Goal: Check status: Check status

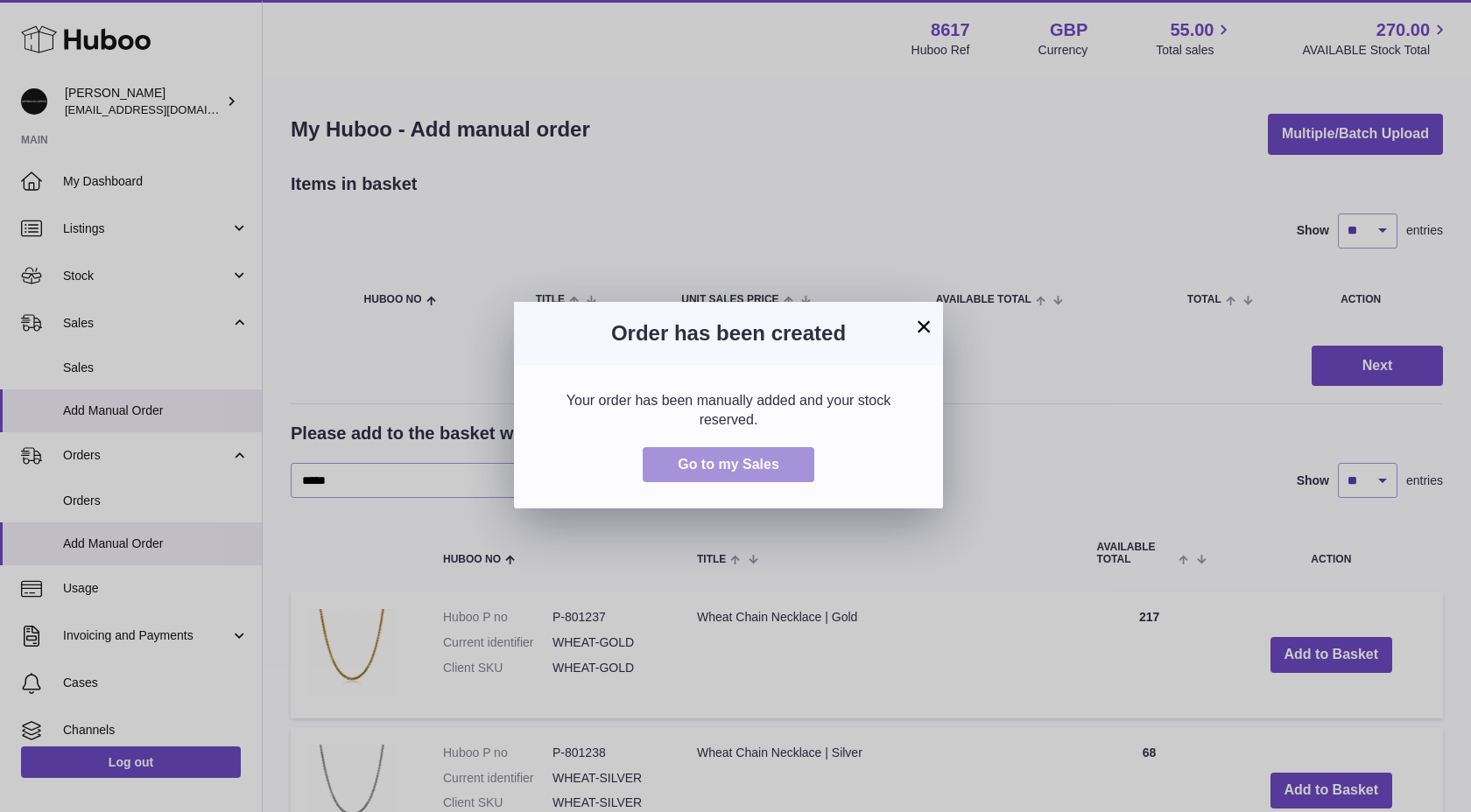
click at [673, 459] on button "Go to my Sales" at bounding box center [728, 465] width 171 height 36
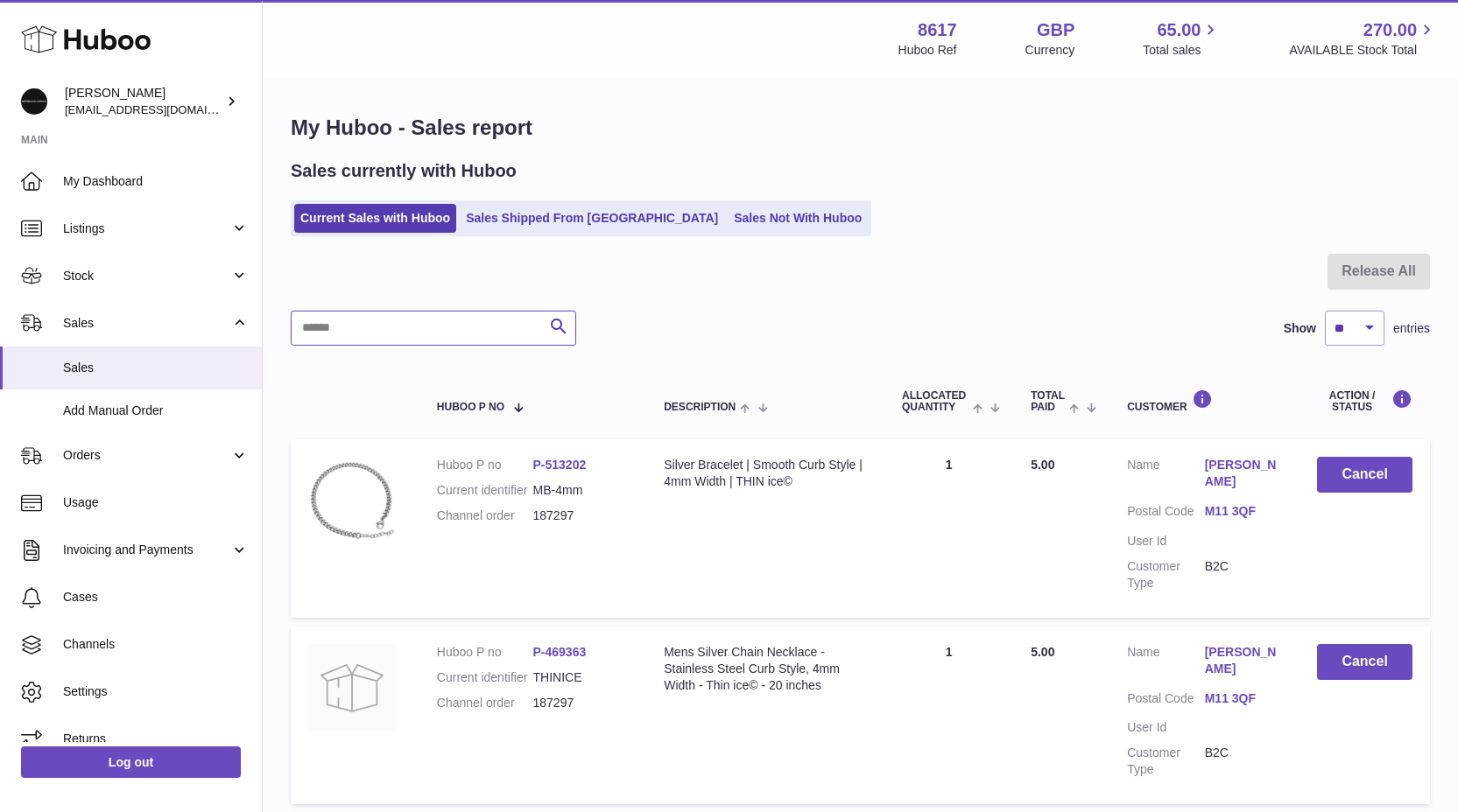
click at [316, 334] on input "text" at bounding box center [433, 328] width 285 height 35
type input "******"
